Goal: Task Accomplishment & Management: Manage account settings

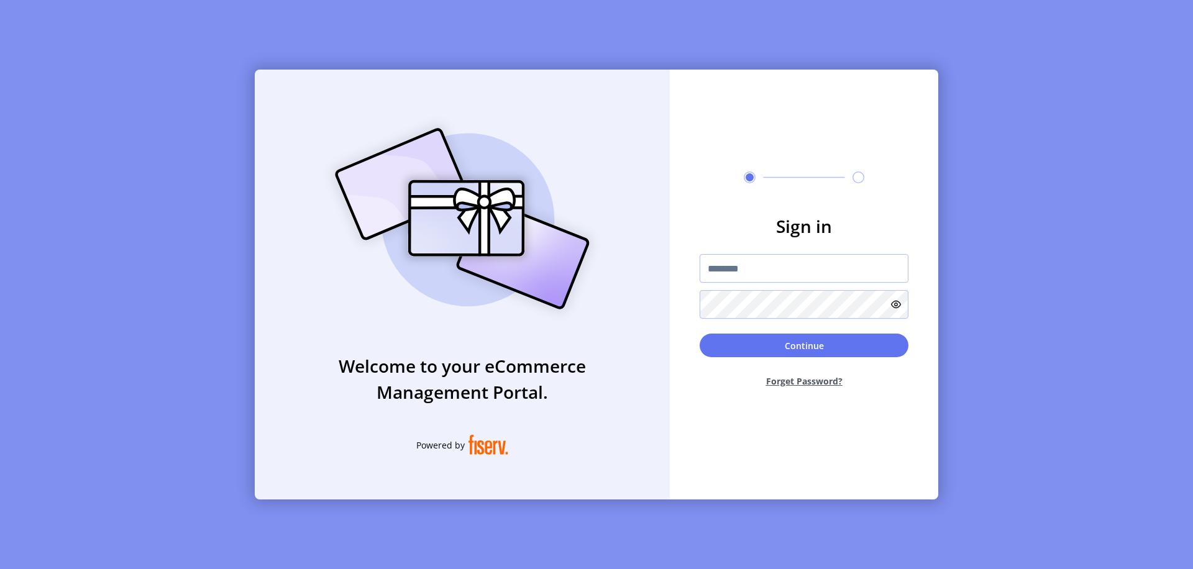
click at [804, 268] on input "text" at bounding box center [804, 268] width 209 height 29
type input "**********"
click at [804, 345] on button "Continue" at bounding box center [804, 346] width 209 height 24
